Goal: Task Accomplishment & Management: Manage account settings

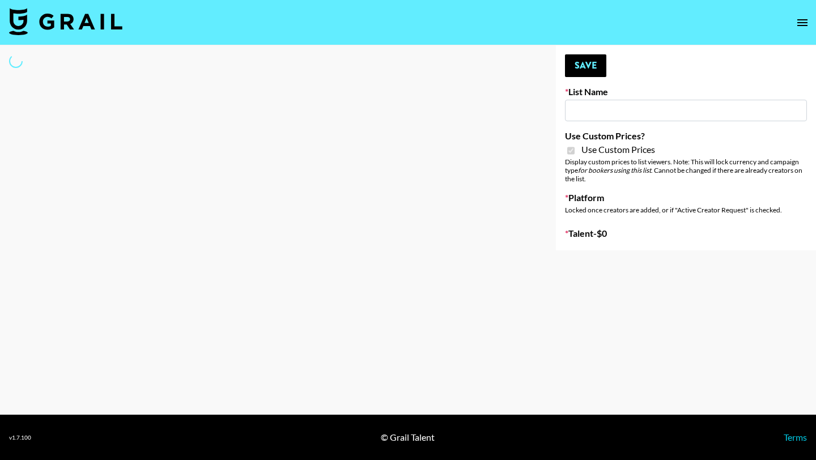
type input "[PERSON_NAME] ([DATE])"
checkbox input "true"
select select "Brand"
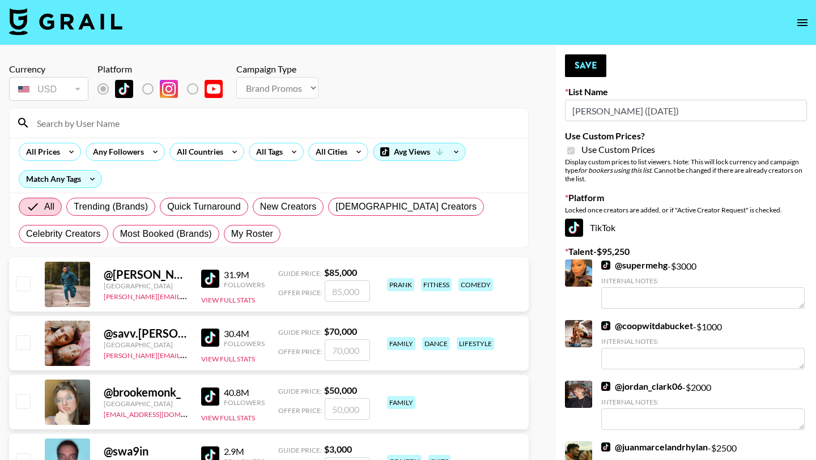
click at [226, 125] on input at bounding box center [275, 123] width 491 height 18
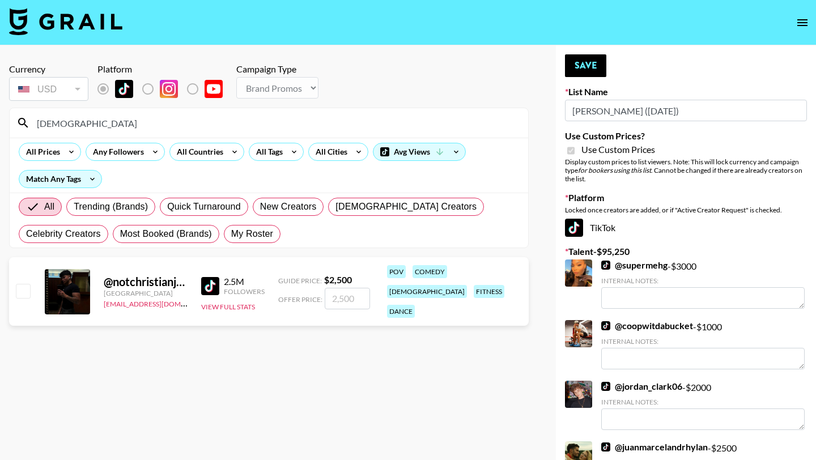
type input "[DEMOGRAPHIC_DATA]"
click at [26, 284] on input "checkbox" at bounding box center [23, 291] width 14 height 14
checkbox input "true"
click at [340, 290] on input "2500" at bounding box center [347, 299] width 45 height 22
click at [337, 291] on input "2500" at bounding box center [347, 299] width 45 height 22
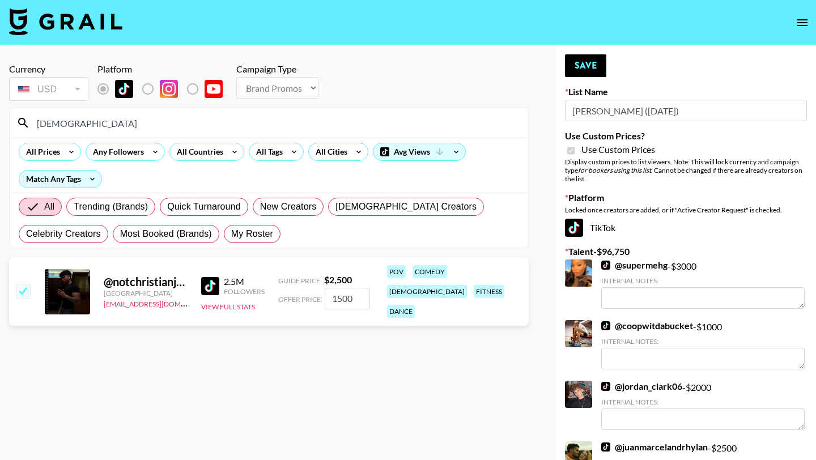
type input "1500"
click at [379, 379] on section "Currency USD USD ​ Platform Campaign Type Choose Type... Song Promos Brand Prom…" at bounding box center [269, 239] width 520 height 370
click at [595, 58] on button "Save" at bounding box center [585, 65] width 41 height 23
